Goal: Task Accomplishment & Management: Use online tool/utility

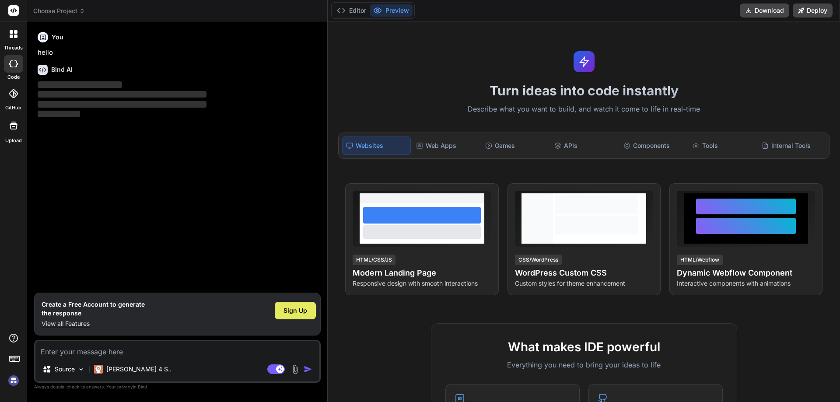
click at [289, 310] on span "Sign Up" at bounding box center [295, 310] width 24 height 9
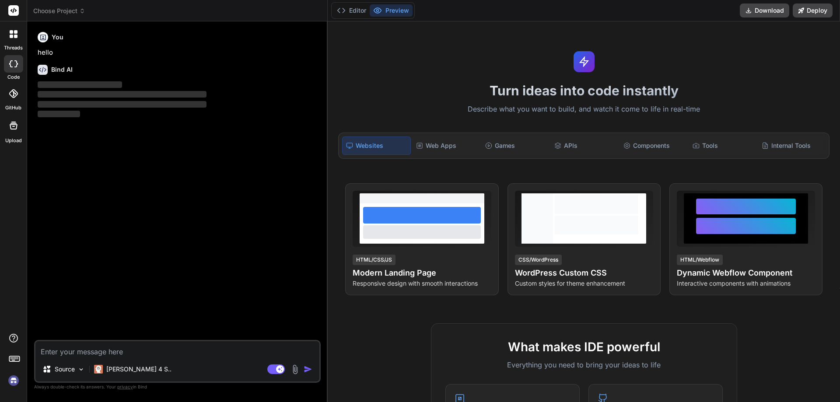
type textarea "x"
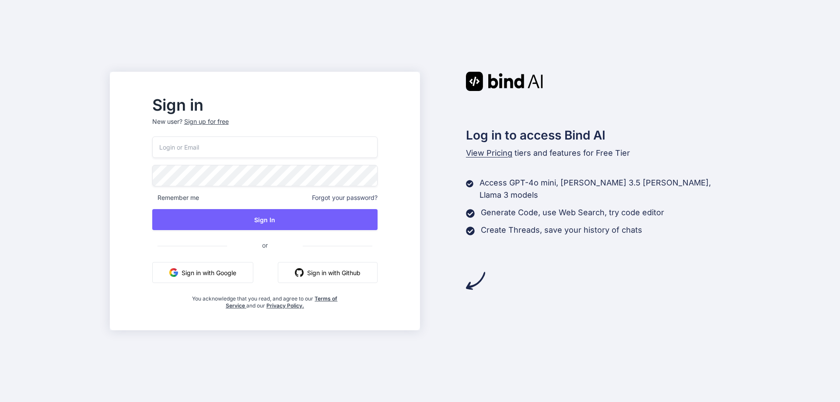
click at [259, 150] on input "email" at bounding box center [264, 146] width 225 height 21
type input "[EMAIL_ADDRESS][DOMAIN_NAME]"
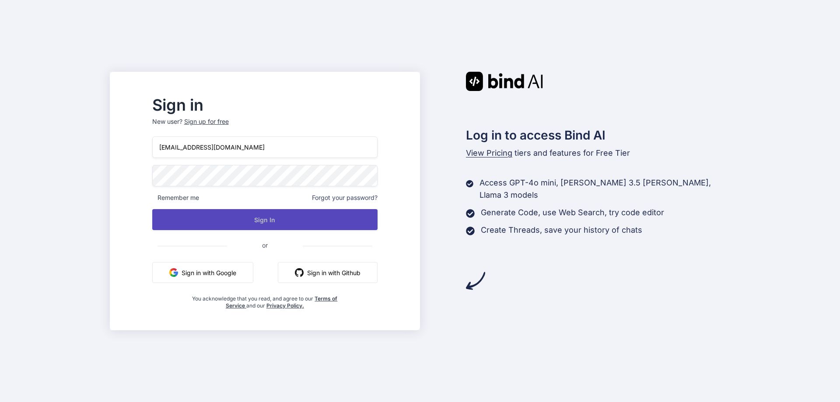
click at [289, 219] on button "Sign In" at bounding box center [264, 219] width 225 height 21
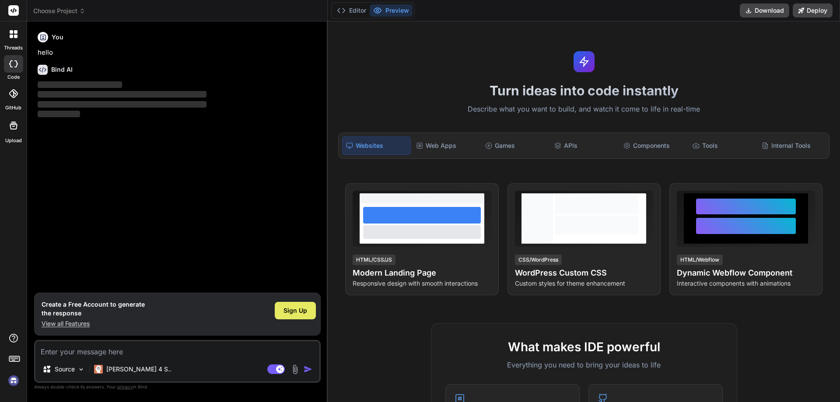
click at [297, 307] on span "Sign Up" at bounding box center [295, 310] width 24 height 9
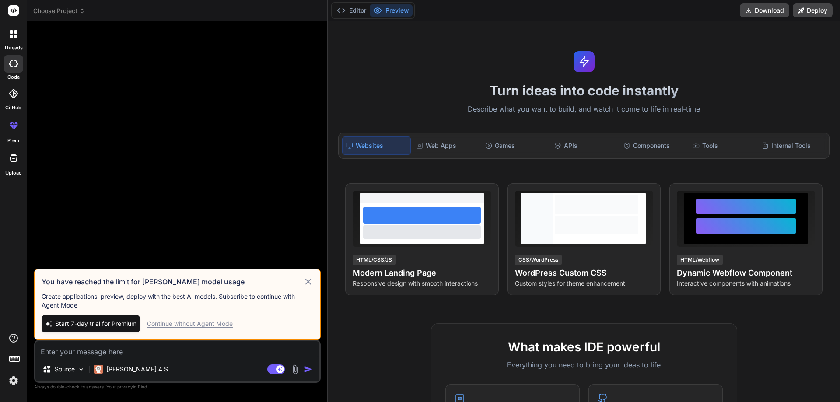
click at [191, 324] on div "Continue without Agent Mode" at bounding box center [190, 323] width 86 height 9
type textarea "x"
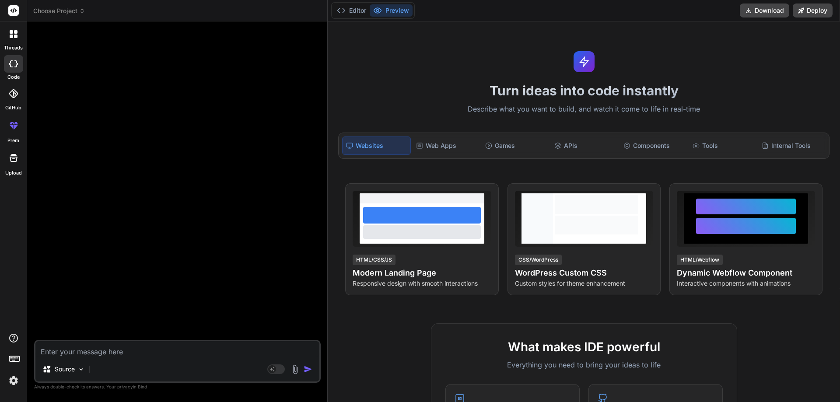
click at [115, 360] on div "Source Agent Mode. When this toggle is activated, AI automatically makes decisi…" at bounding box center [177, 361] width 286 height 43
click at [126, 352] on textarea at bounding box center [177, 349] width 284 height 16
click at [105, 353] on textarea at bounding box center [177, 349] width 284 height 16
paste textarea "package reports.com; import java.io.File; import java.io.IOException; import or…"
type textarea "package reports.com; import java.io.File; import java.io.IOException; import or…"
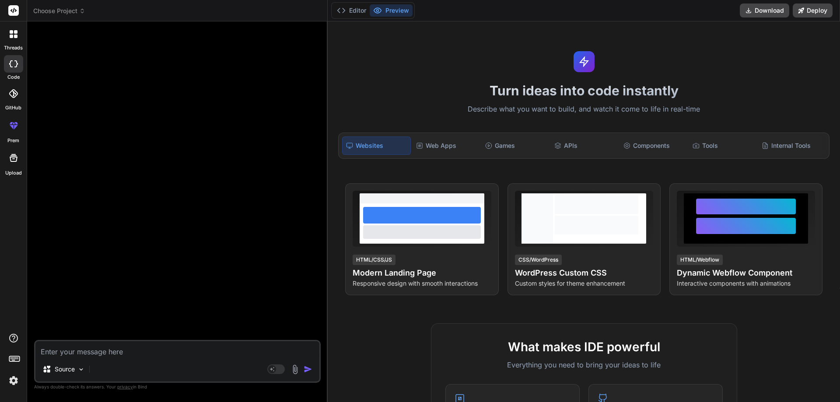
type textarea "x"
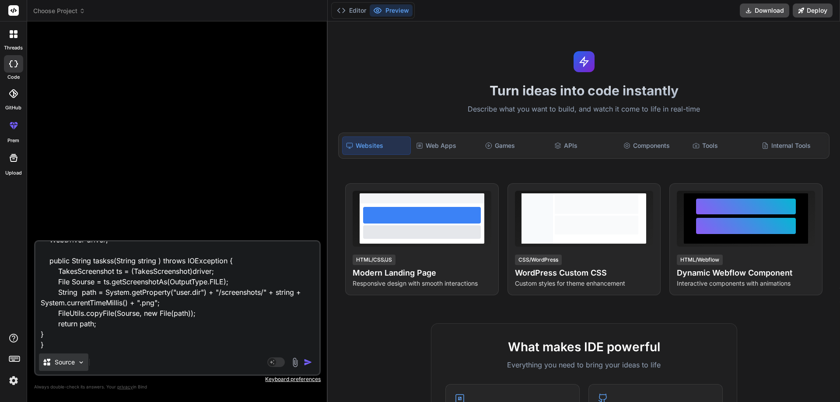
paste textarea "package reports.com; import java.io.IOException; import java.time.LocalDate; im…"
type textarea "package reports.com; import java.io.File; import java.io.IOException; import or…"
type textarea "x"
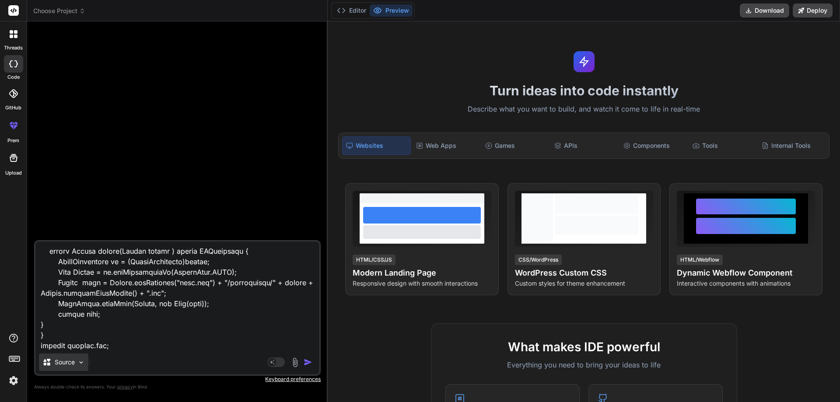
scroll to position [1134, 0]
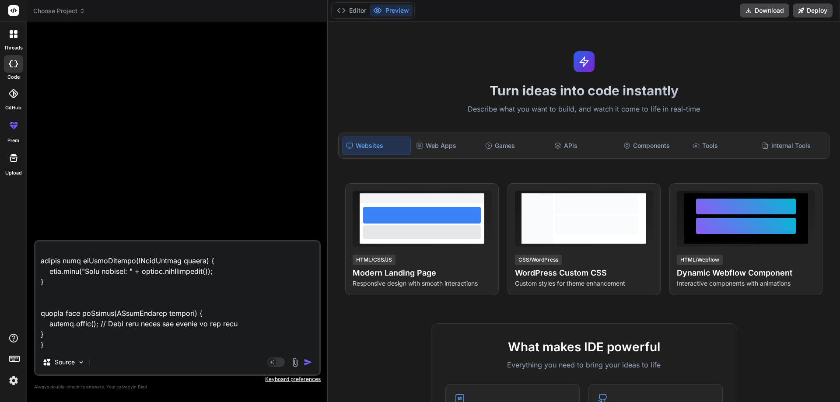
paste textarea "package test; import static org.testng.Assert.assertEquals; import static org.t…"
type textarea "package reports.com; import java.io.File; import java.io.IOException; import or…"
type textarea "x"
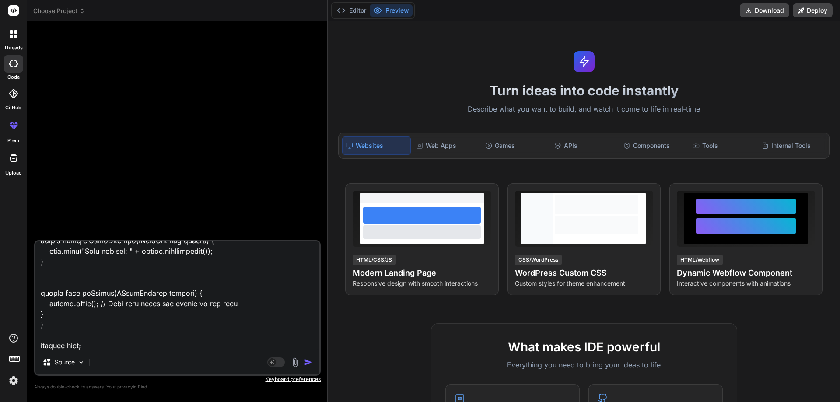
scroll to position [2173, 0]
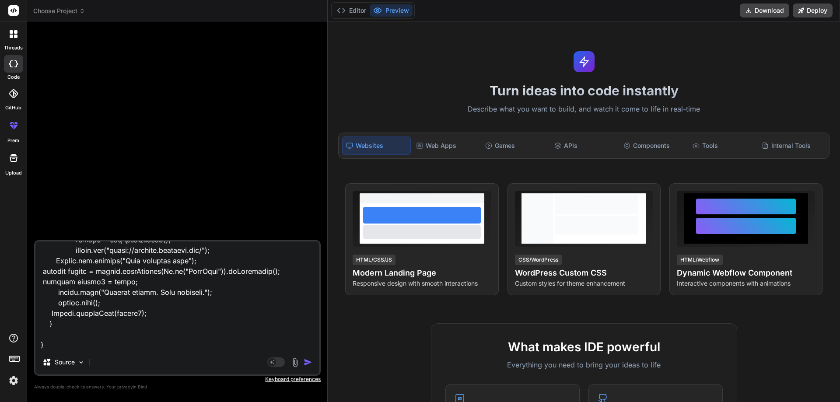
type textarea "package reports.com; import java.io.File; import java.io.IOException; import or…"
type textarea "x"
type textarea "package reports.com; import java.io.File; import java.io.IOException; import or…"
type textarea "x"
type textarea "package reports.com; import java.io.File; import java.io.IOException; import or…"
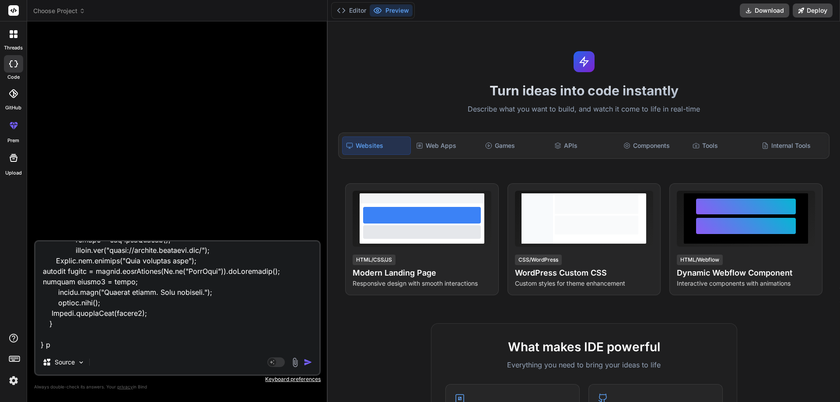
type textarea "x"
type textarea "package reports.com; import java.io.File; import java.io.IOException; import or…"
type textarea "x"
type textarea "package reports.com; import java.io.File; import java.io.IOException; import or…"
type textarea "x"
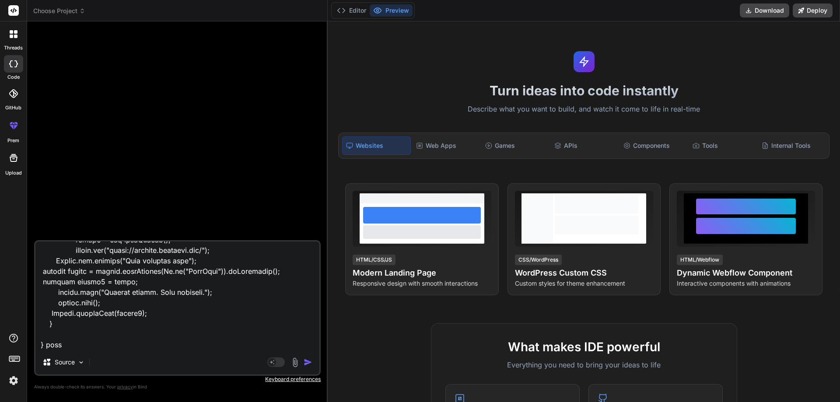
type textarea "package reports.com; import java.io.File; import java.io.IOException; import or…"
type textarea "x"
type textarea "package reports.com; import java.io.File; import java.io.IOException; import or…"
type textarea "x"
type textarea "package reports.com; import java.io.File; import java.io.IOException; import or…"
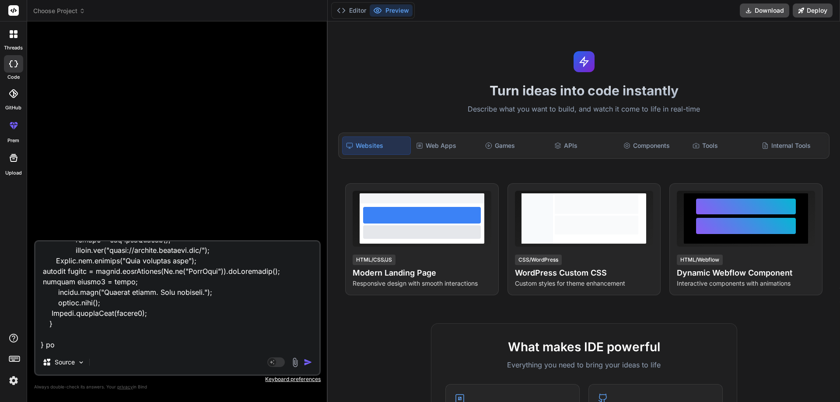
type textarea "x"
type textarea "package reports.com; import java.io.File; import java.io.IOException; import or…"
type textarea "x"
type textarea "package reports.com; import java.io.File; import java.io.IOException; import or…"
type textarea "x"
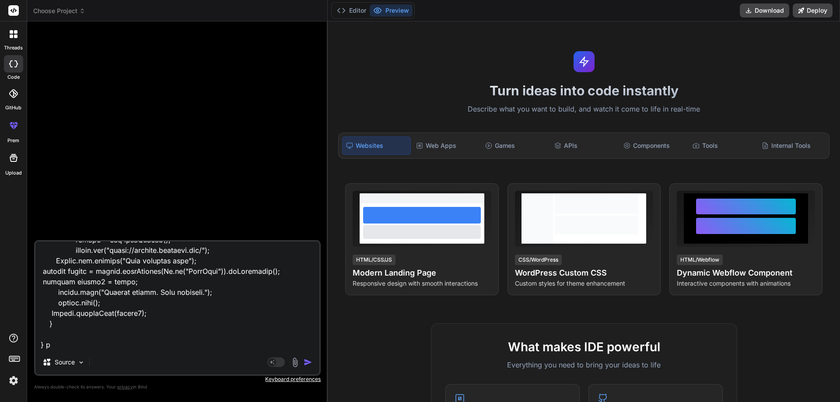
type textarea "package reports.com; import java.io.File; import java.io.IOException; import or…"
type textarea "x"
type textarea "package reports.com; import java.io.File; import java.io.IOException; import or…"
type textarea "x"
type textarea "package reports.com; import java.io.File; import java.io.IOException; import or…"
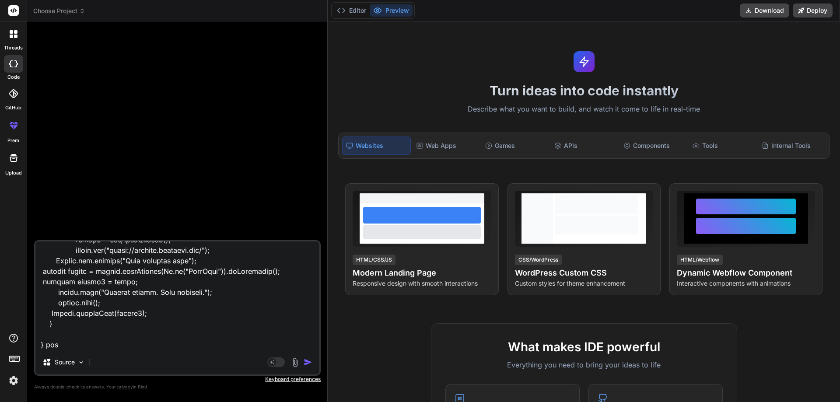
type textarea "x"
type textarea "package reports.com; import java.io.File; import java.io.IOException; import or…"
type textarea "x"
type textarea "package reports.com; import java.io.File; import java.io.IOException; import or…"
type textarea "x"
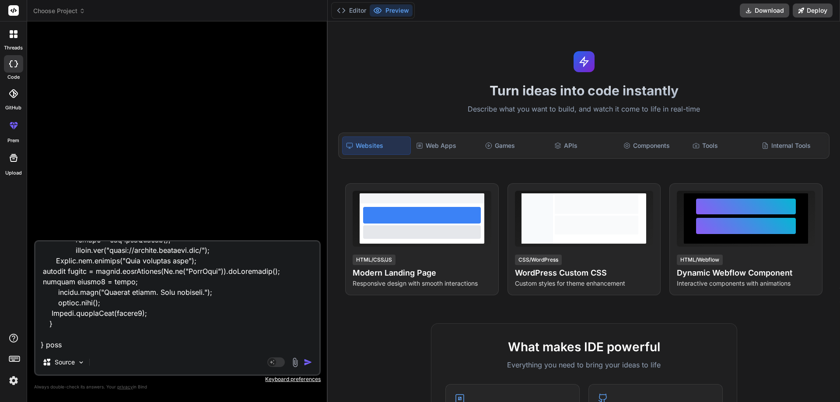
type textarea "package reports.com; import java.io.File; import java.io.IOException; import or…"
type textarea "x"
type textarea "package reports.com; import java.io.File; import java.io.IOException; import or…"
type textarea "x"
type textarea "package reports.com; import java.io.File; import java.io.IOException; import or…"
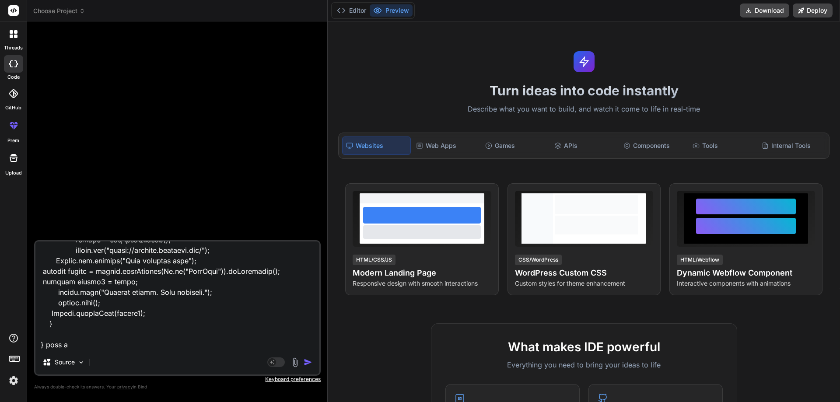
type textarea "x"
type textarea "package reports.com; import java.io.File; import java.io.IOException; import or…"
type textarea "x"
type textarea "package reports.com; import java.io.File; import java.io.IOException; import or…"
type textarea "x"
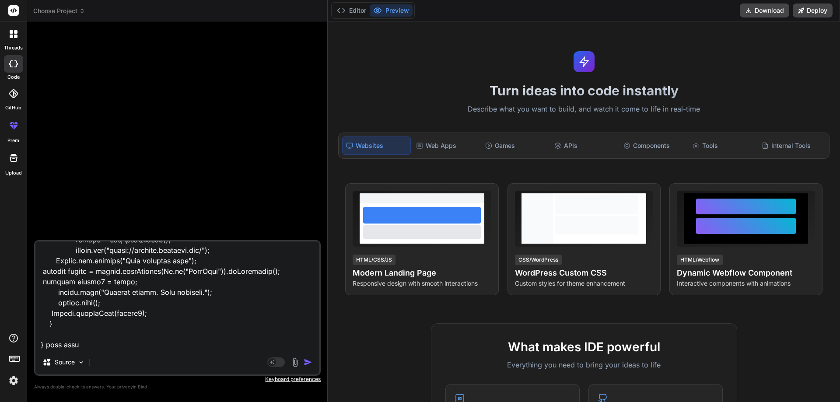
type textarea "package reports.com; import java.io.File; import java.io.IOException; import or…"
type textarea "x"
type textarea "package reports.com; import java.io.File; import java.io.IOException; import or…"
type textarea "x"
type textarea "package reports.com; import java.io.File; import java.io.IOException; import or…"
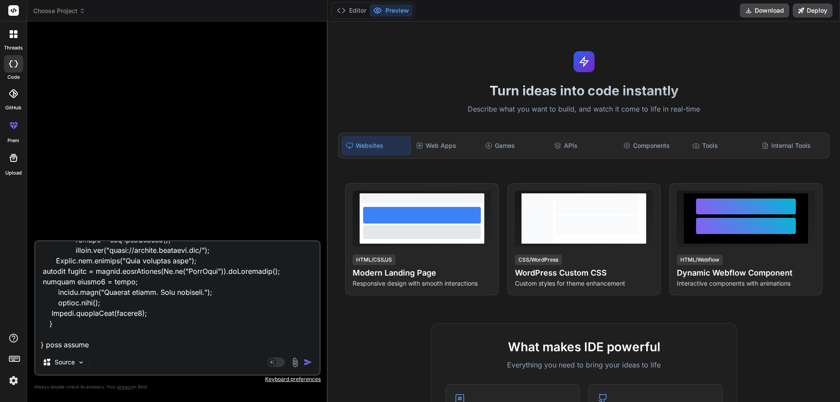
type textarea "x"
type textarea "package reports.com; import java.io.File; import java.io.IOException; import or…"
type textarea "x"
type textarea "package reports.com; import java.io.File; import java.io.IOException; import or…"
type textarea "x"
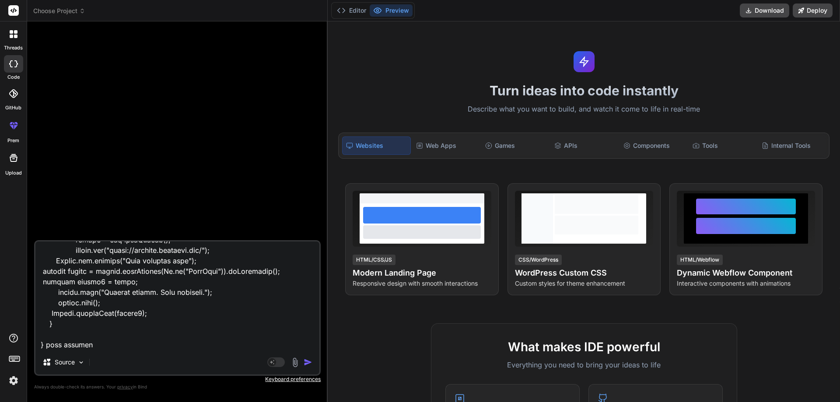
type textarea "package reports.com; import java.io.File; import java.io.IOException; import or…"
type textarea "x"
type textarea "package reports.com; import java.io.File; import java.io.IOException; import or…"
type textarea "x"
type textarea "package reports.com; import java.io.File; import java.io.IOException; import or…"
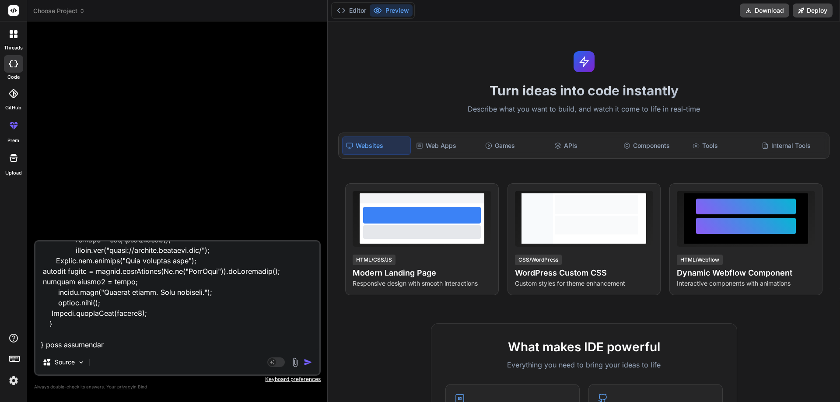
type textarea "x"
type textarea "package reports.com; import java.io.File; import java.io.IOException; import or…"
type textarea "x"
type textarea "package reports.com; import java.io.File; import java.io.IOException; import or…"
type textarea "x"
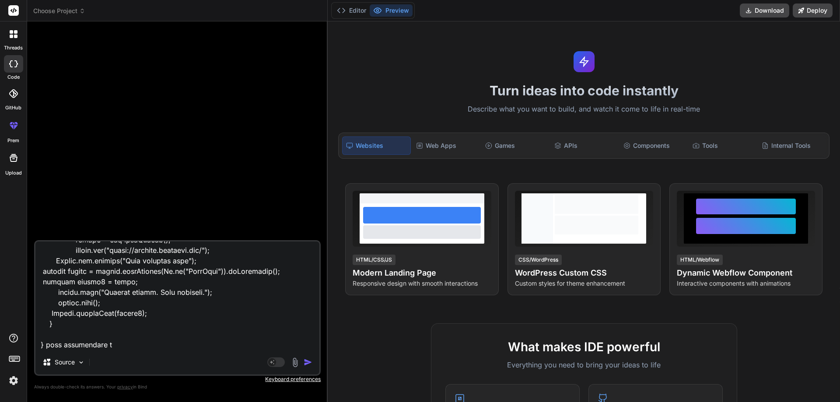
type textarea "package reports.com; import java.io.File; import java.io.IOException; import or…"
type textarea "x"
type textarea "package reports.com; import java.io.File; import java.io.IOException; import or…"
type textarea "x"
type textarea "package reports.com; import java.io.File; import java.io.IOException; import or…"
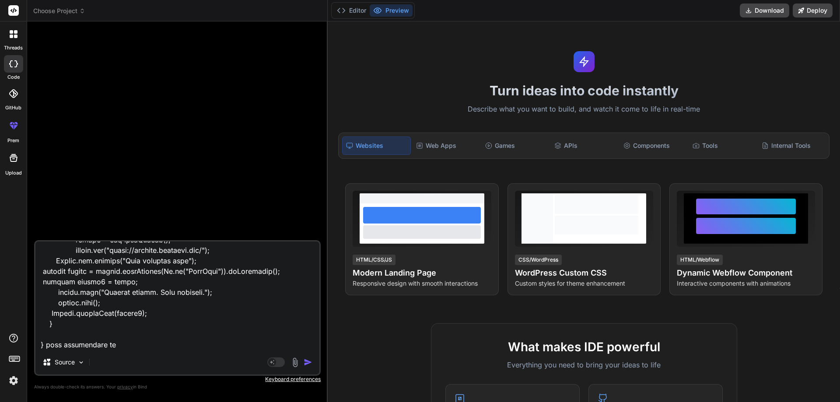
type textarea "x"
type textarea "package reports.com; import java.io.File; import java.io.IOException; import or…"
type textarea "x"
type textarea "package reports.com; import java.io.File; import java.io.IOException; import or…"
type textarea "x"
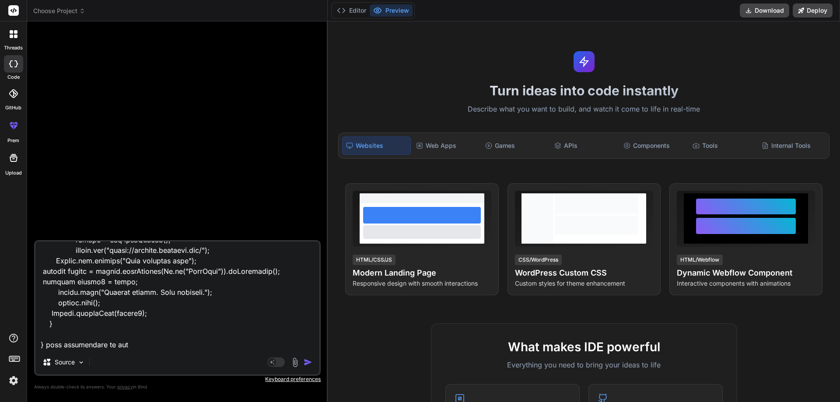
type textarea "package reports.com; import java.io.File; import java.io.IOException; import or…"
type textarea "x"
type textarea "package reports.com; import java.io.File; import java.io.IOException; import or…"
type textarea "x"
type textarea "package reports.com; import java.io.File; import java.io.IOException; import or…"
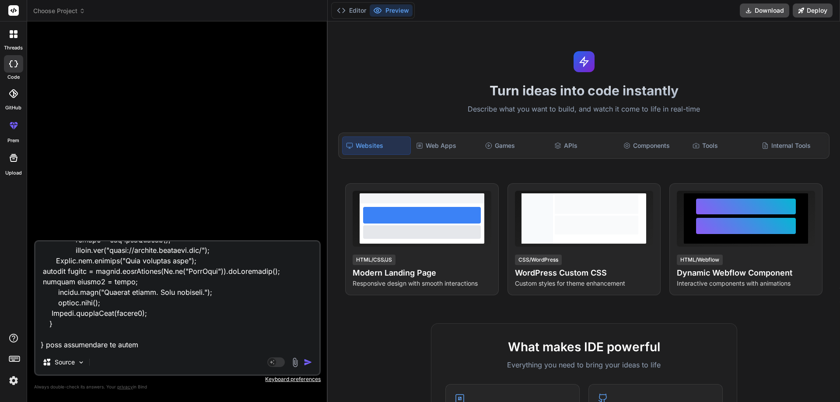
type textarea "x"
type textarea "package reports.com; import java.io.File; import java.io.IOException; import or…"
type textarea "x"
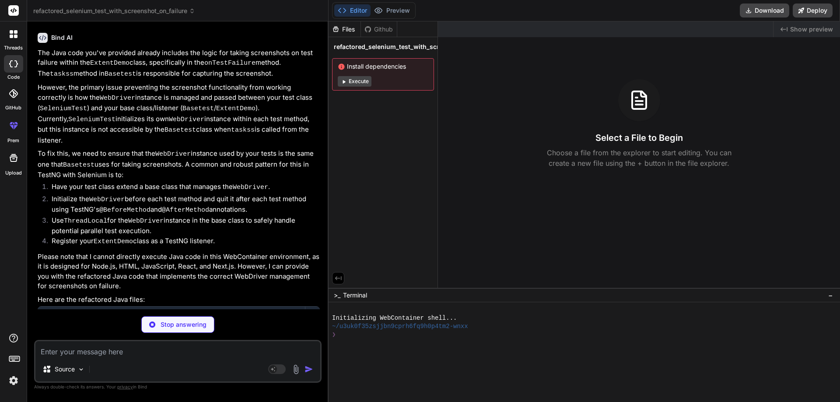
scroll to position [676, 0]
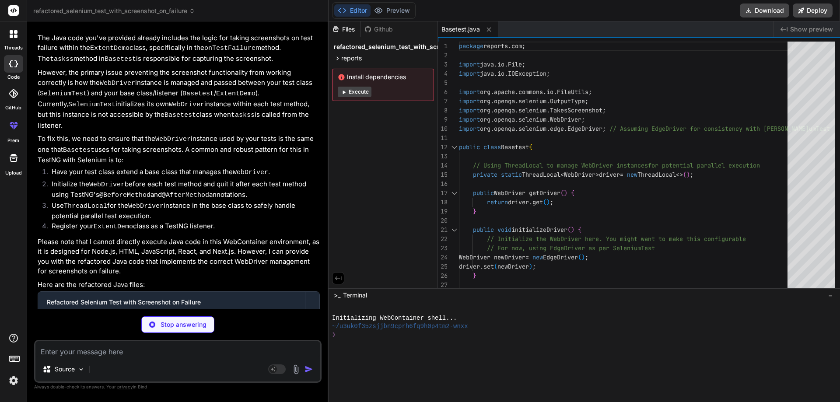
type textarea "x"
type textarea "@Override public void onFinish(ITestContext context) { extent.flush(); // This …"
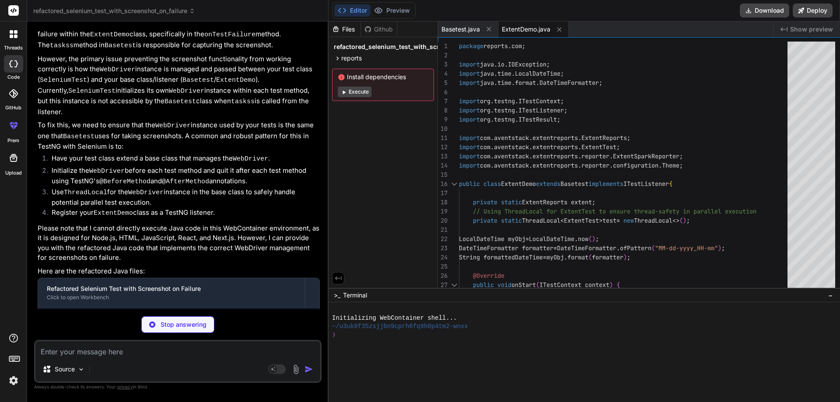
scroll to position [704, 0]
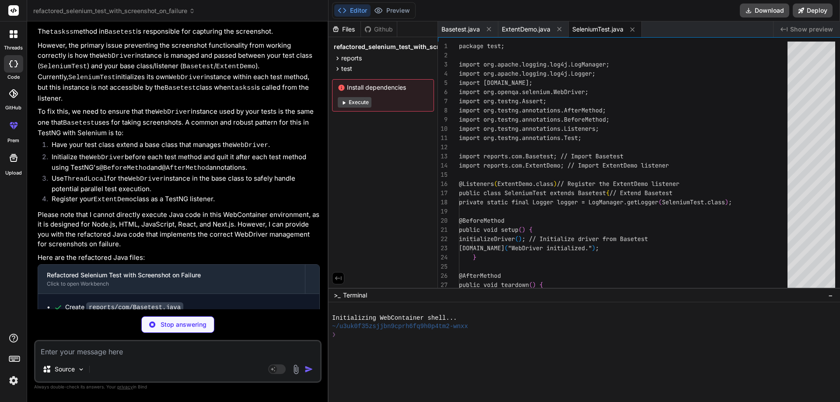
type textarea "x"
type textarea "should be taken."); } }"
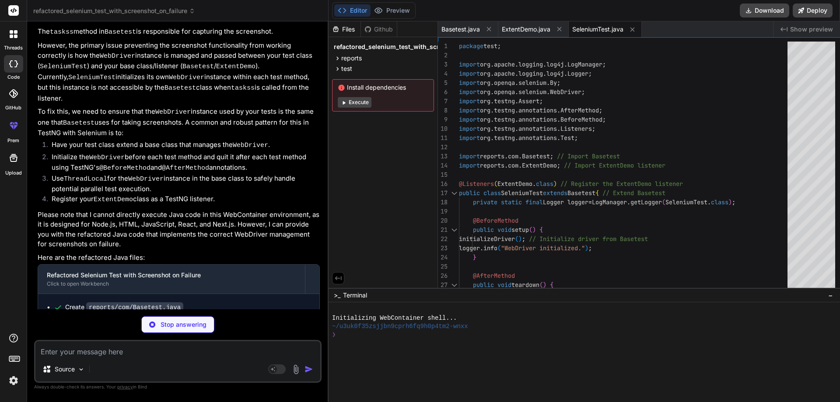
type textarea "x"
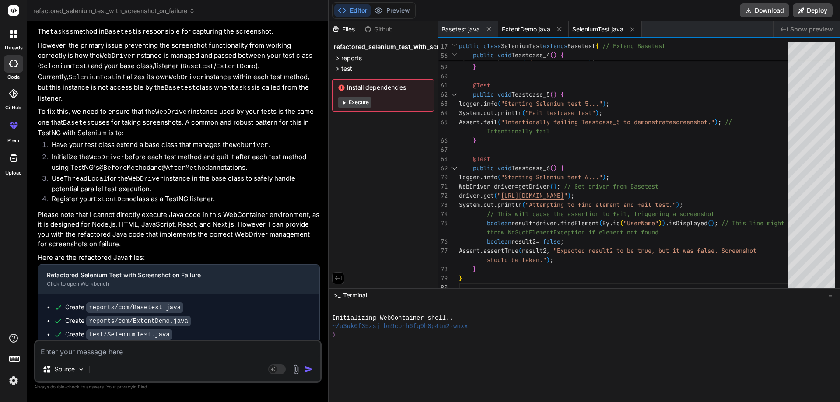
click at [530, 30] on span "ExtentDemo.java" at bounding box center [526, 29] width 49 height 9
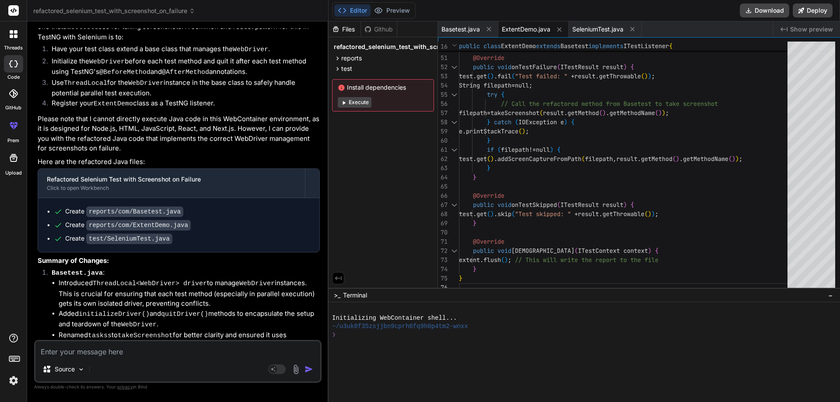
scroll to position [1018, 0]
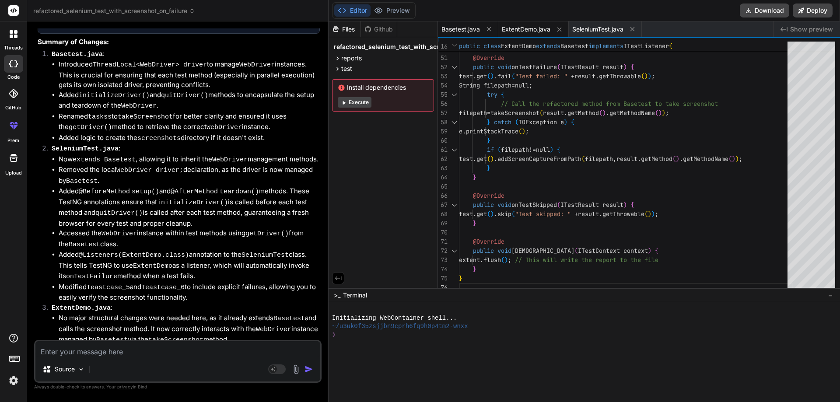
click at [456, 28] on span "Basetest.java" at bounding box center [460, 29] width 38 height 9
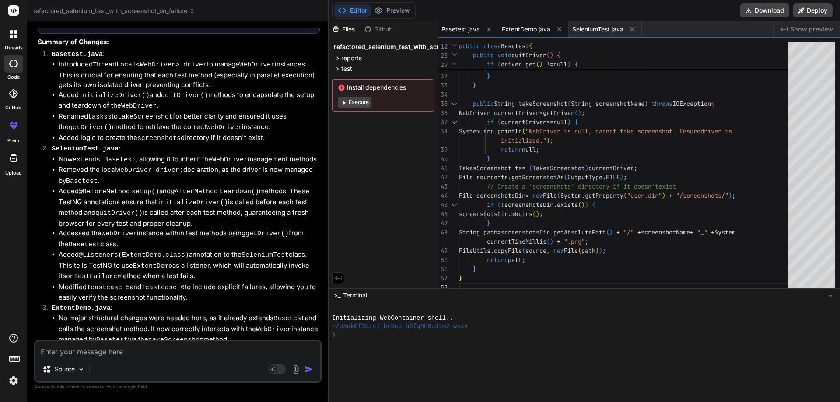
click at [519, 27] on span "ExtentDemo.java" at bounding box center [526, 29] width 49 height 9
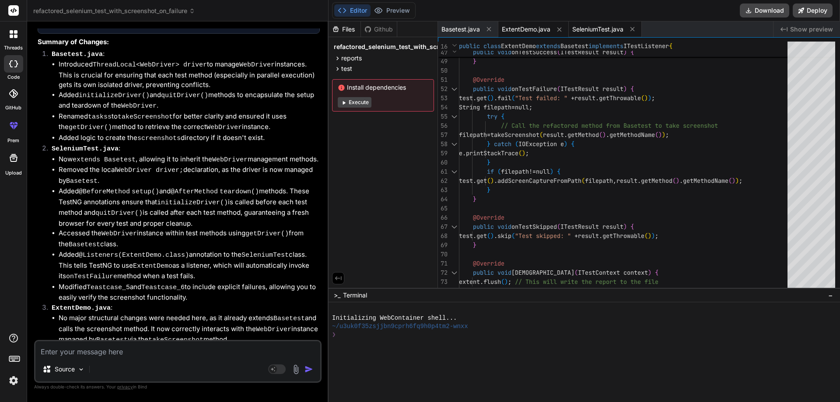
click at [593, 28] on span "SeleniumTest.java" at bounding box center [597, 29] width 51 height 9
type textarea "should be taken."); } }"
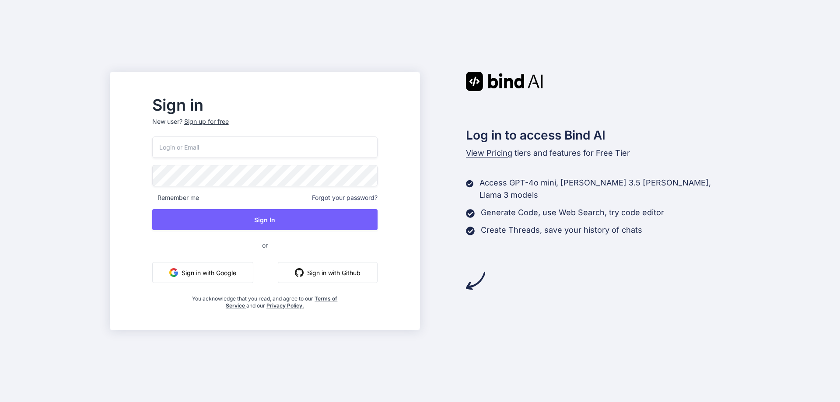
click at [238, 149] on input "email" at bounding box center [264, 146] width 225 height 21
click at [320, 150] on input "[EMAIL_ADDRESS][DOMAIN_NAME]" at bounding box center [264, 146] width 225 height 21
type input "himanshusharma051999@gmail.com"
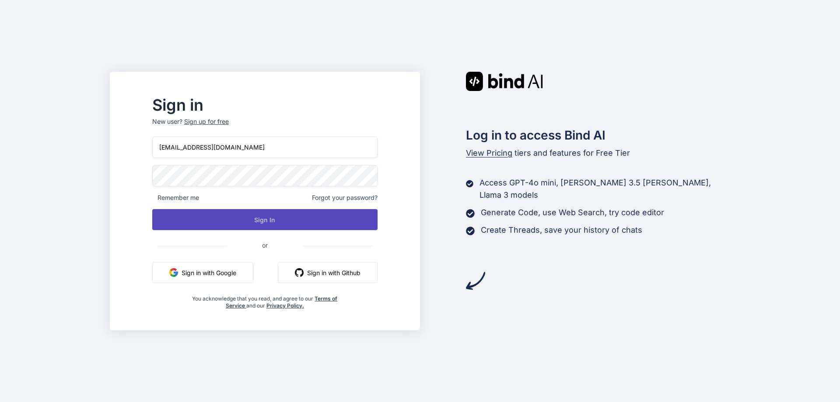
click at [296, 224] on button "Sign In" at bounding box center [264, 219] width 225 height 21
